Goal: Task Accomplishment & Management: Manage account settings

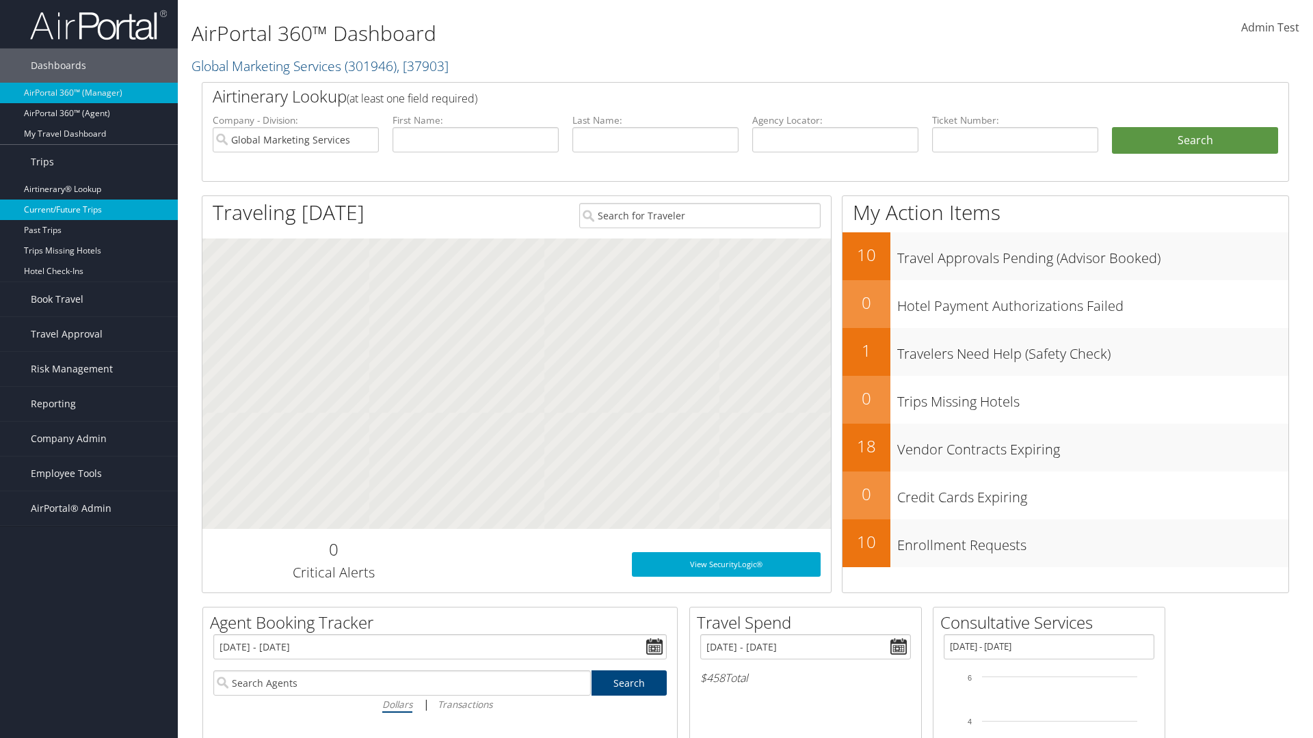
click at [89, 210] on link "Current/Future Trips" at bounding box center [89, 210] width 178 height 21
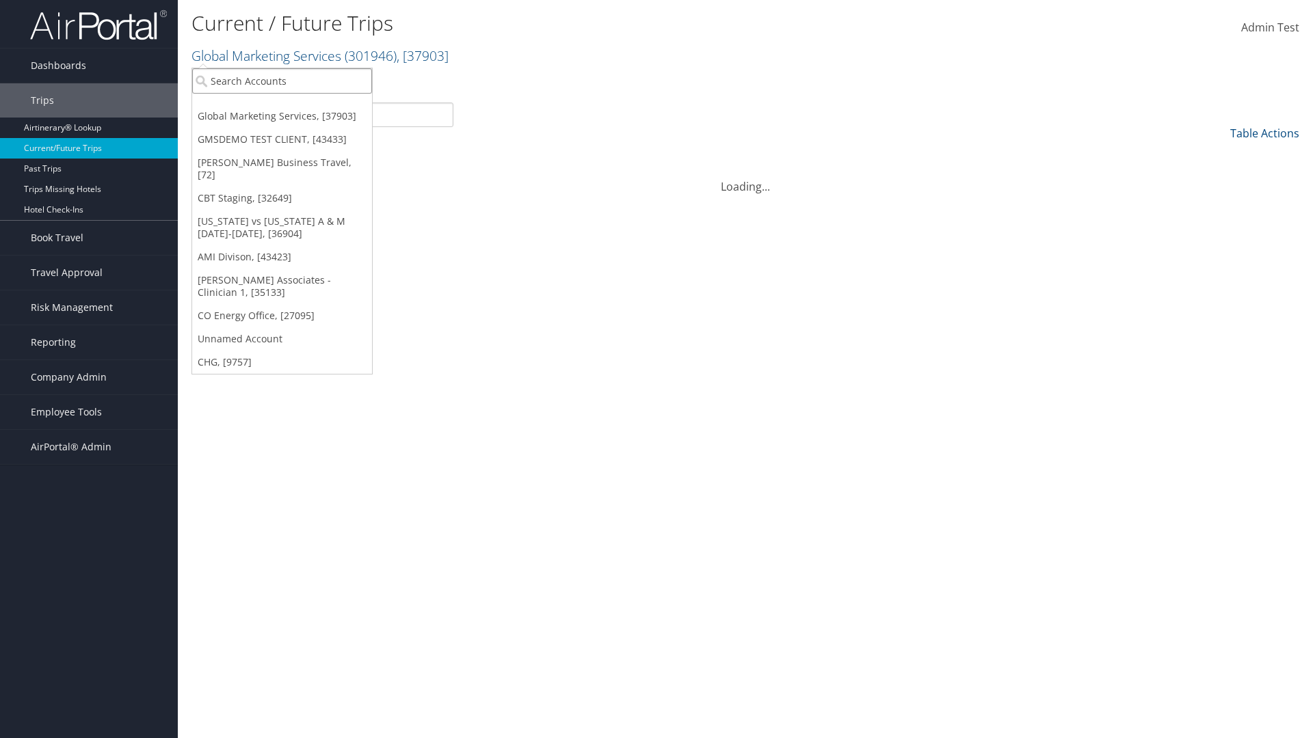
click at [282, 81] on input "search" at bounding box center [282, 80] width 180 height 25
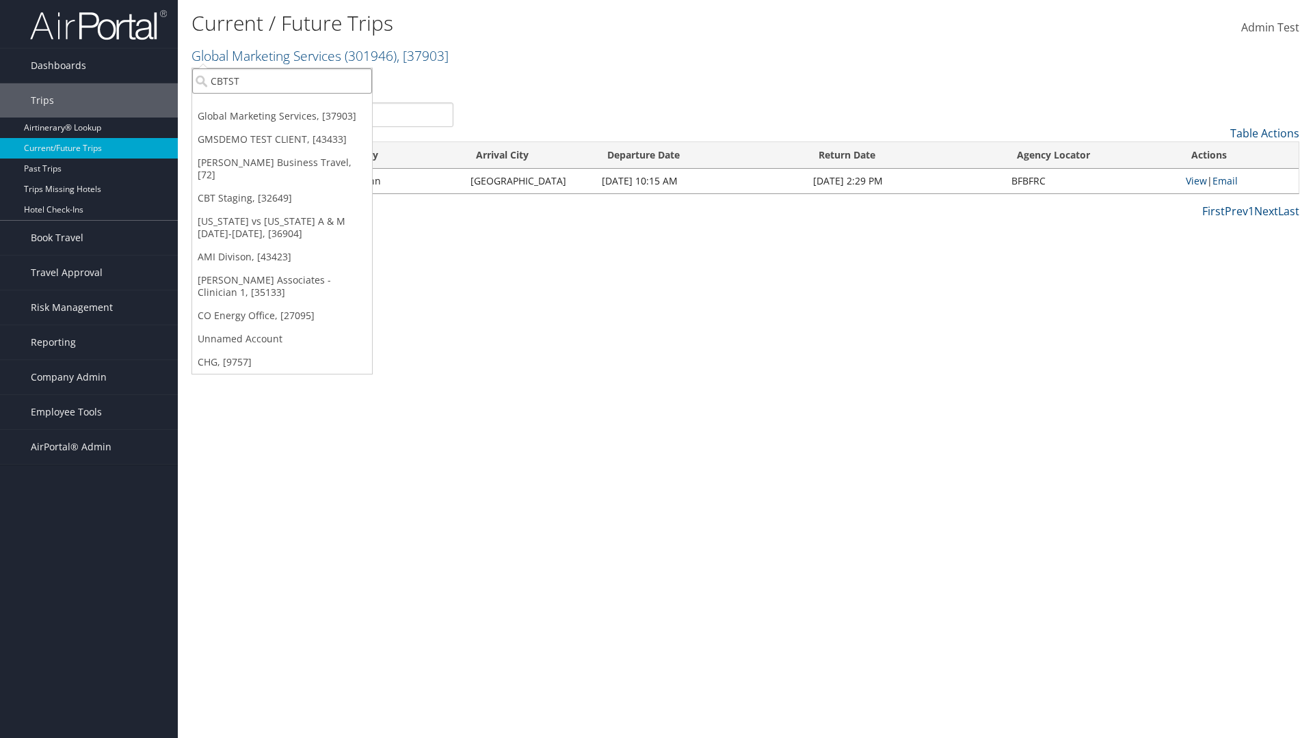
type input "CBTSTG"
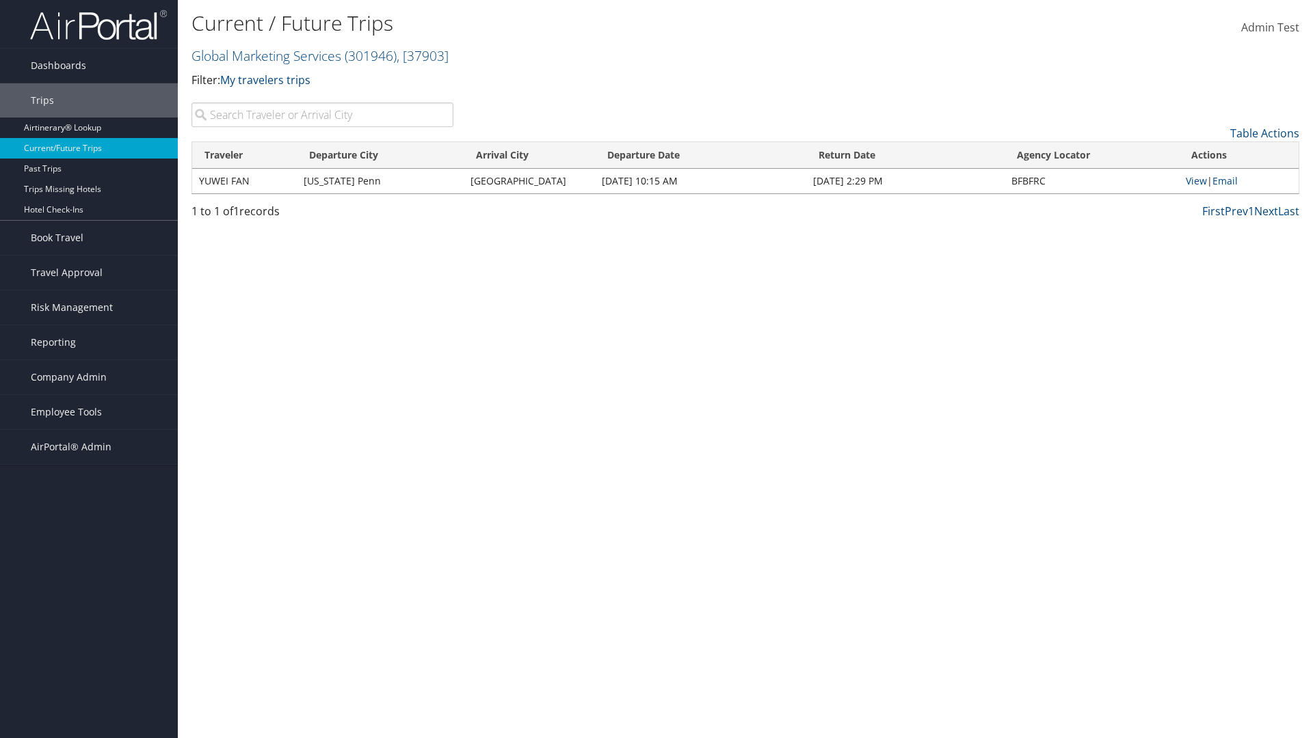
click at [322, 115] on input "search" at bounding box center [322, 115] width 262 height 25
type input "YUWEI"
click at [1196, 180] on link "View" at bounding box center [1195, 180] width 21 height 13
click at [89, 377] on span "Company Admin" at bounding box center [69, 377] width 76 height 34
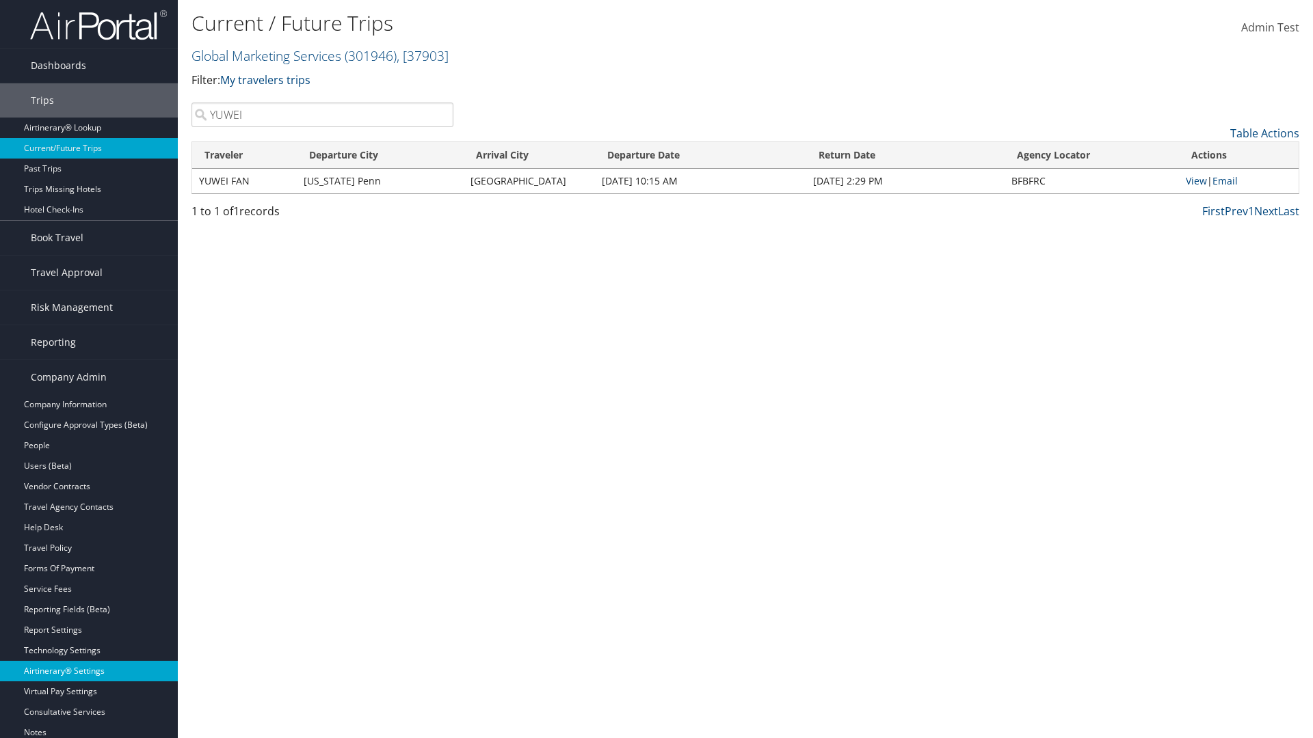
click at [89, 671] on link "Airtinerary® Settings" at bounding box center [89, 671] width 178 height 21
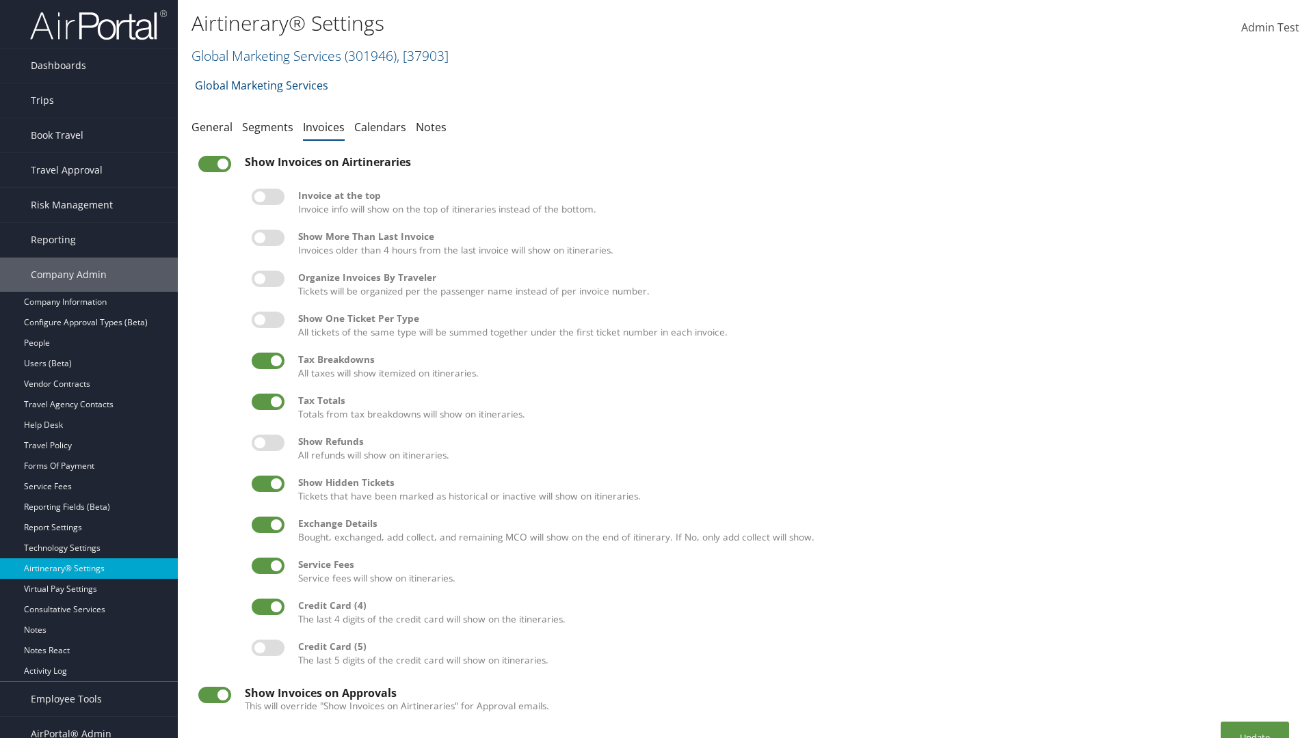
click at [268, 360] on label at bounding box center [268, 361] width 33 height 16
click at [267, 360] on input "checkbox" at bounding box center [262, 363] width 9 height 9
checkbox input "false"
click at [268, 401] on label at bounding box center [268, 402] width 33 height 16
click at [267, 401] on input "checkbox" at bounding box center [262, 404] width 9 height 9
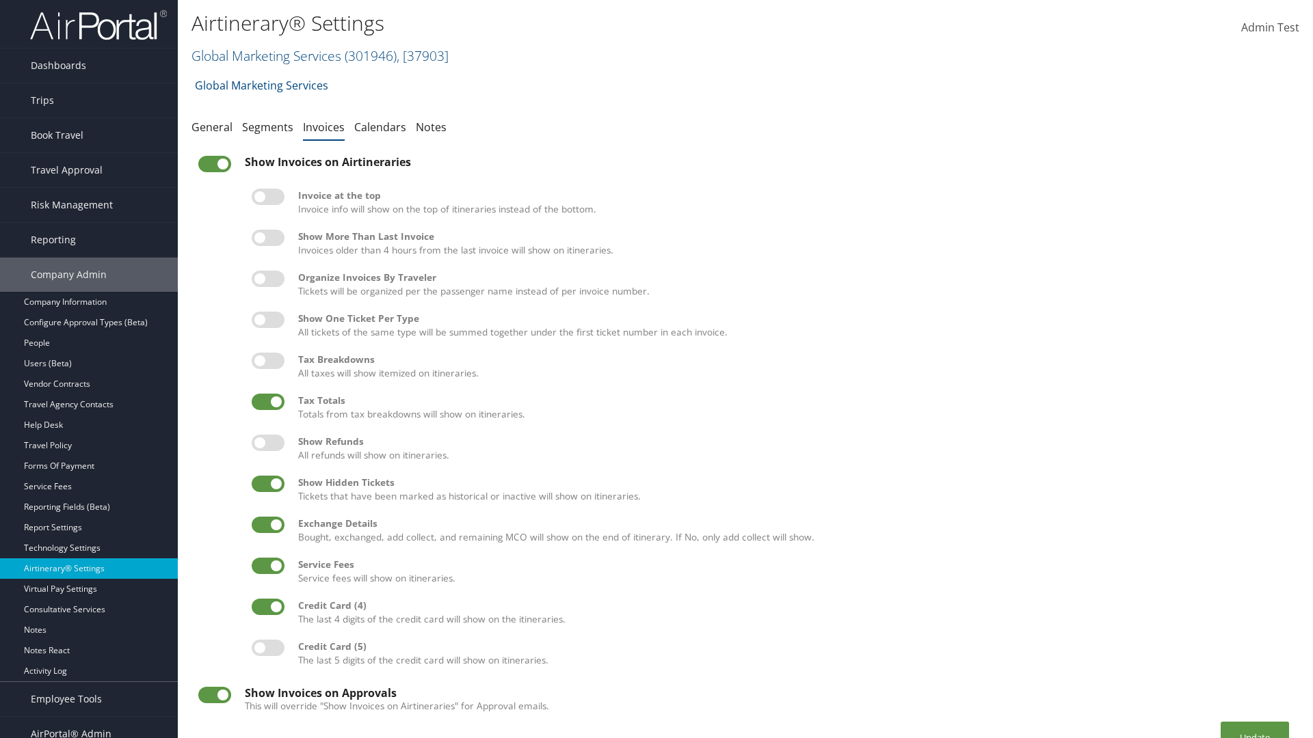
checkbox input "false"
click at [268, 524] on label at bounding box center [268, 525] width 33 height 16
click at [267, 524] on input "checkbox" at bounding box center [262, 527] width 9 height 9
checkbox input "false"
click at [268, 565] on label at bounding box center [268, 566] width 33 height 16
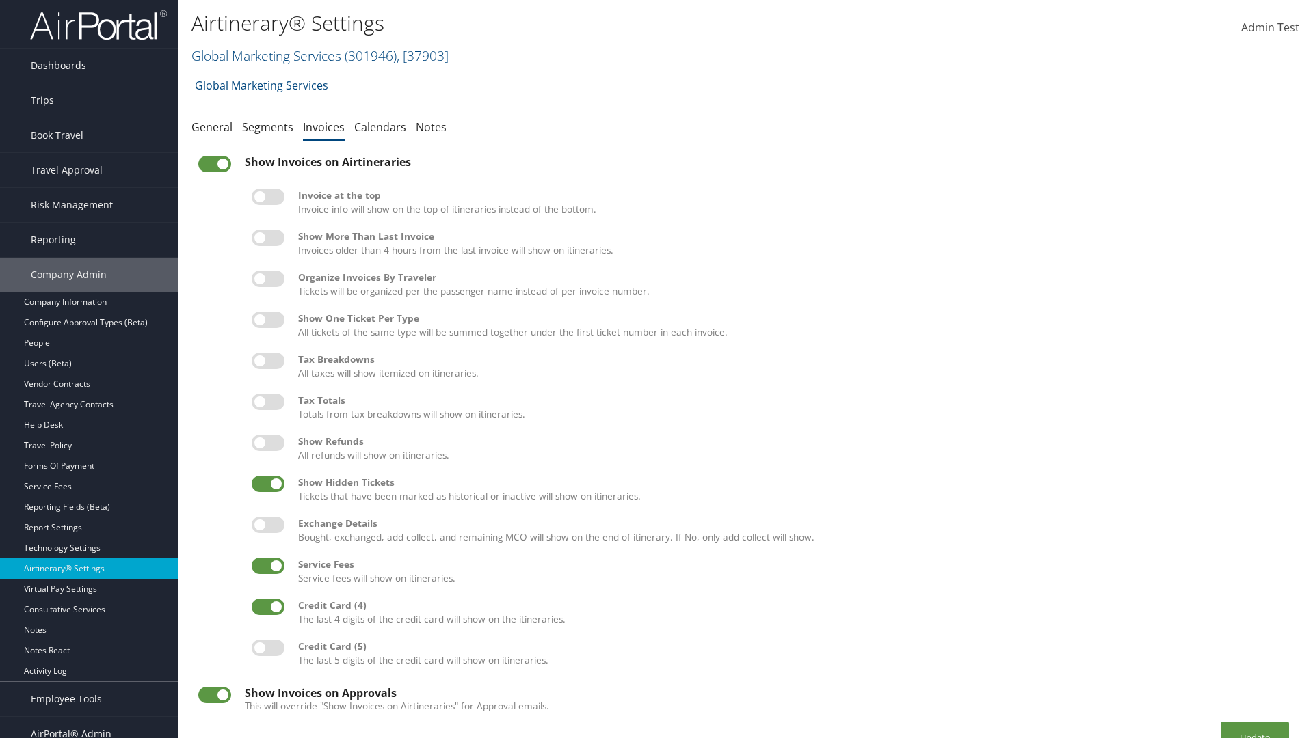
click at [267, 565] on input "checkbox" at bounding box center [262, 568] width 9 height 9
checkbox input "false"
click at [215, 164] on label at bounding box center [214, 164] width 33 height 16
click at [214, 164] on input "checkbox" at bounding box center [209, 166] width 9 height 9
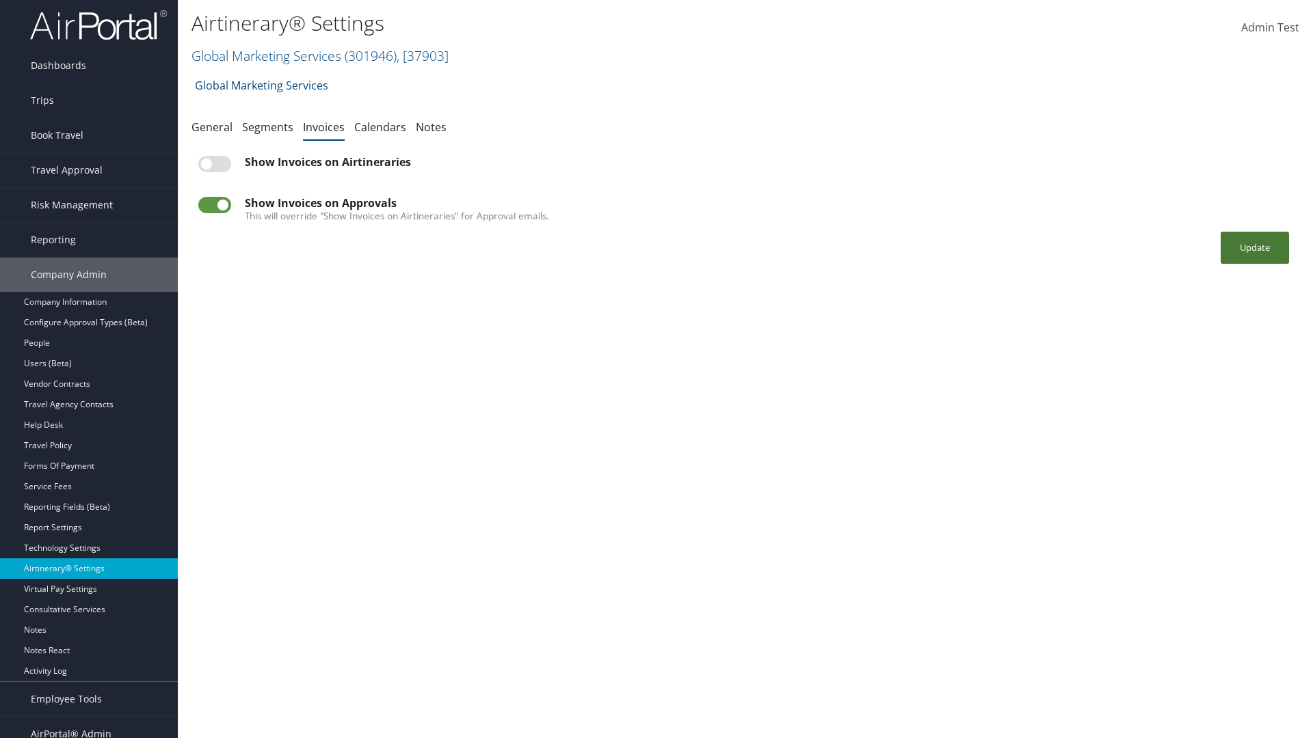
click at [1254, 247] on button "Update" at bounding box center [1254, 248] width 68 height 32
click at [215, 164] on label at bounding box center [214, 164] width 33 height 16
click at [214, 164] on input "checkbox" at bounding box center [209, 166] width 9 height 9
checkbox input "true"
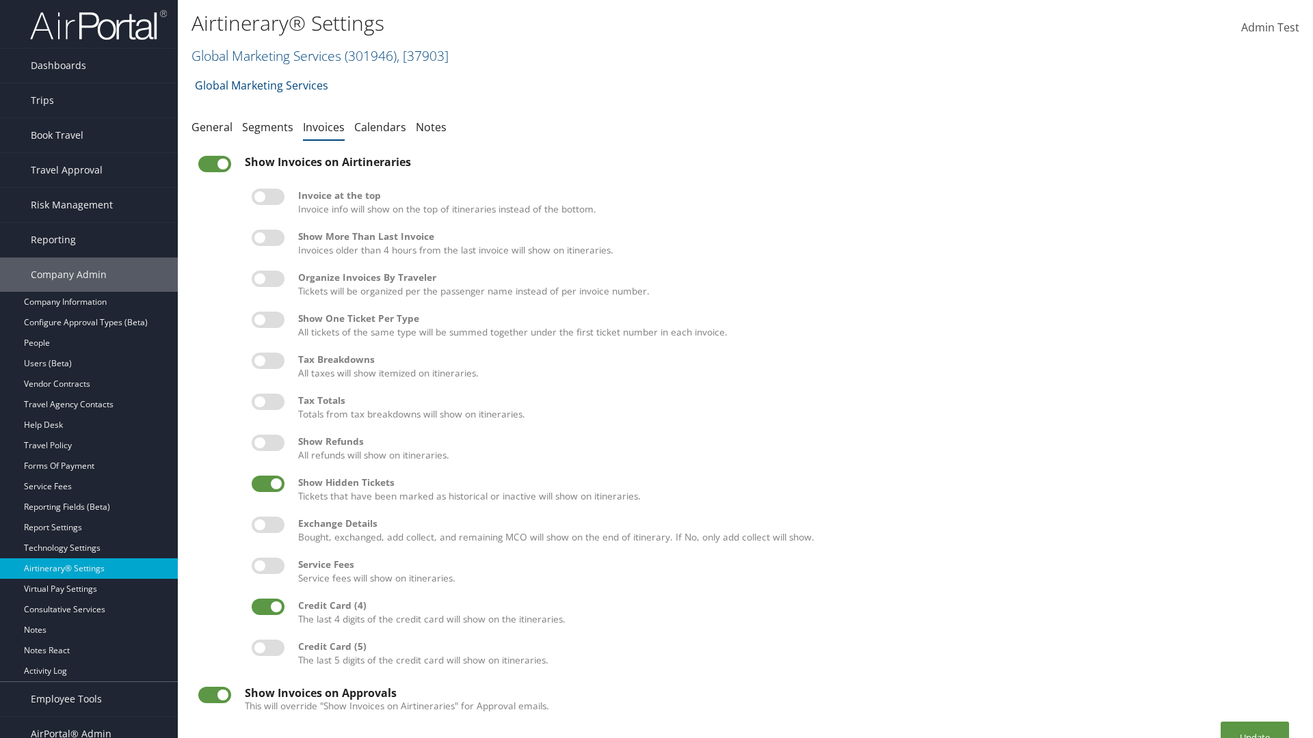
click at [268, 360] on label at bounding box center [268, 361] width 33 height 16
click at [267, 360] on input "checkbox" at bounding box center [262, 363] width 9 height 9
checkbox input "true"
click at [268, 401] on label at bounding box center [268, 402] width 33 height 16
click at [267, 401] on input "checkbox" at bounding box center [262, 404] width 9 height 9
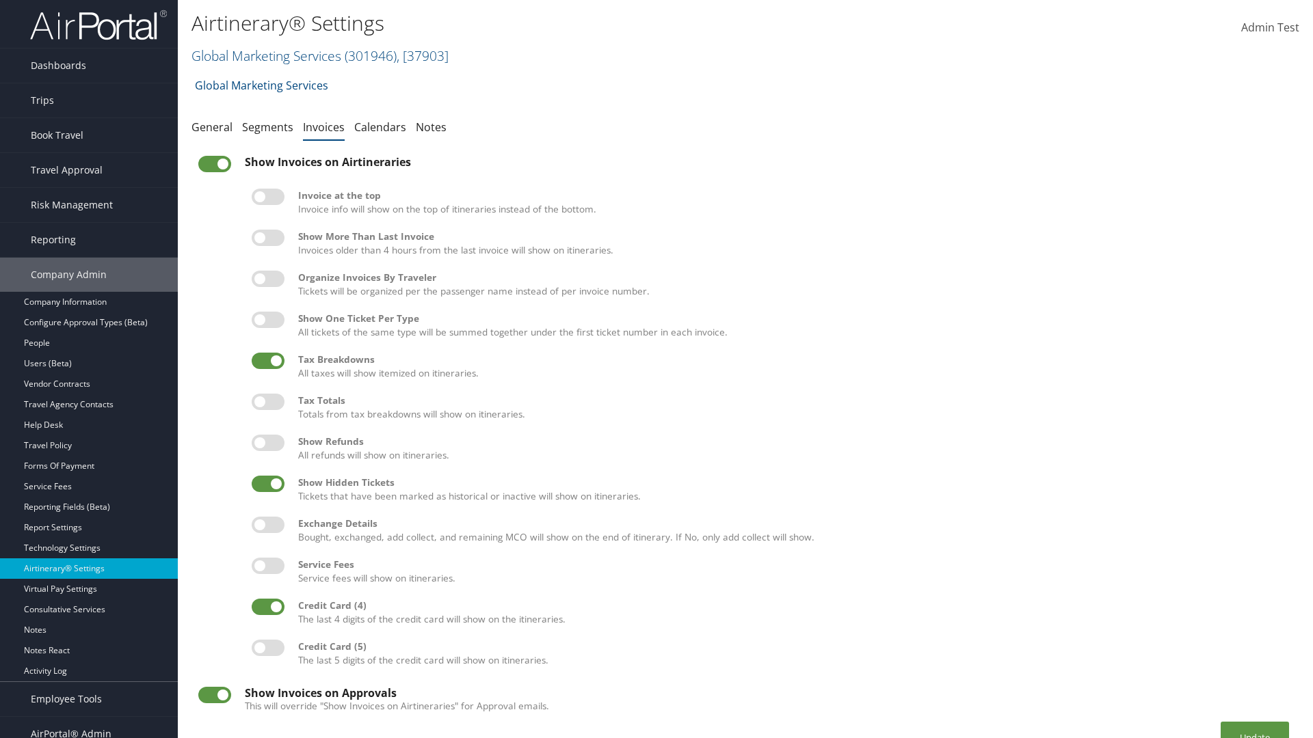
checkbox input "true"
click at [268, 524] on label at bounding box center [268, 525] width 33 height 16
click at [267, 524] on input "checkbox" at bounding box center [262, 527] width 9 height 9
checkbox input "true"
click at [268, 565] on label at bounding box center [268, 566] width 33 height 16
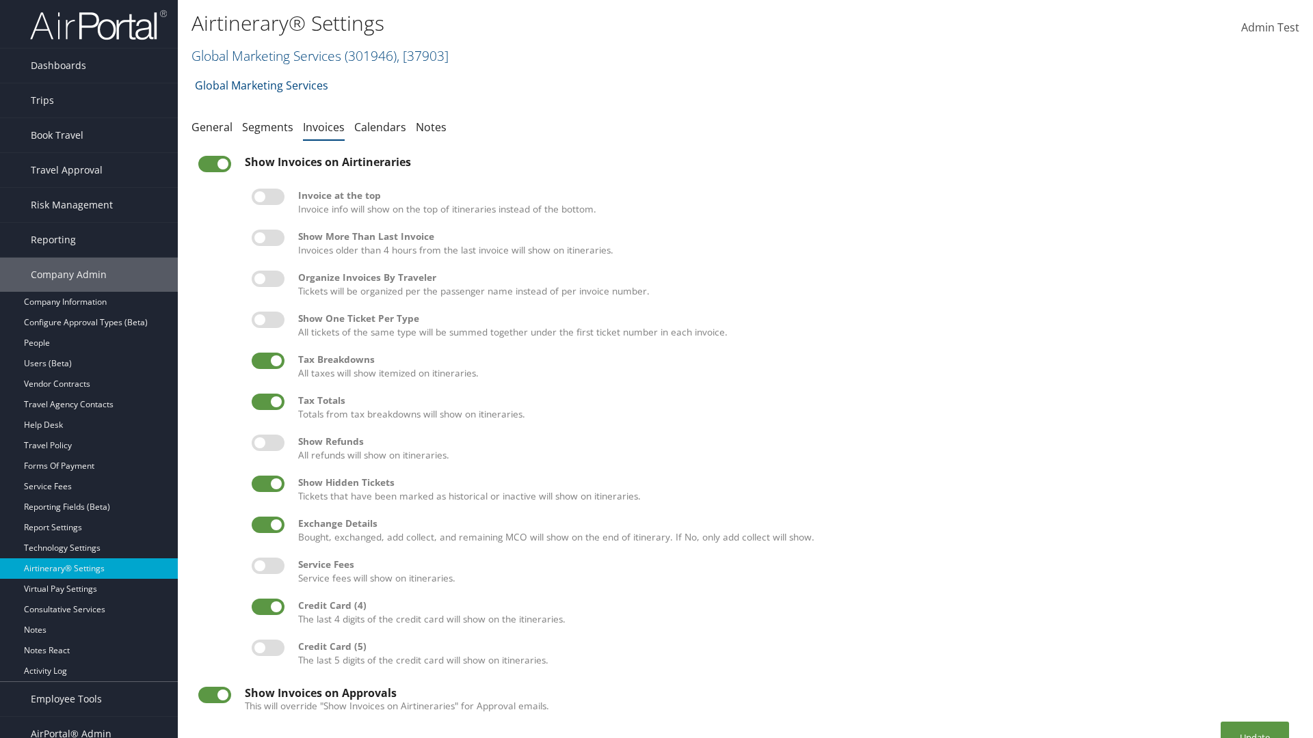
click at [267, 565] on input "checkbox" at bounding box center [262, 568] width 9 height 9
checkbox input "true"
click at [1254, 722] on button "Update" at bounding box center [1254, 738] width 68 height 32
